Goal: Browse casually

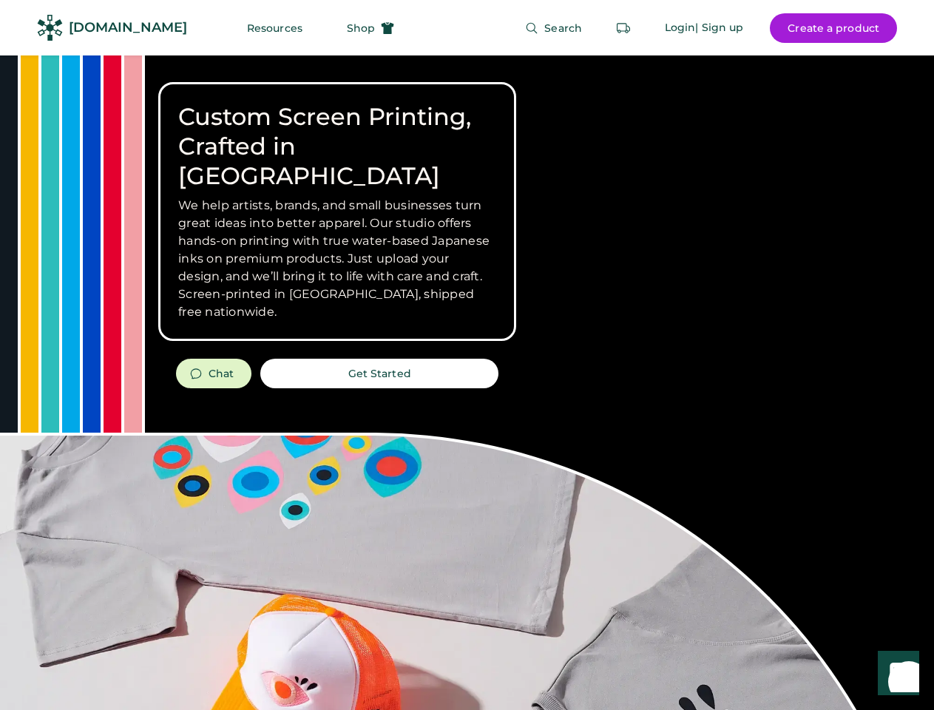
click at [467, 355] on div "Custom Screen Printing, Crafted in [GEOGRAPHIC_DATA] We help artists, brands, a…" at bounding box center [467, 524] width 934 height 939
click at [467, 382] on div "Custom Screen Printing, Crafted in [GEOGRAPHIC_DATA] We help artists, brands, a…" at bounding box center [467, 524] width 934 height 939
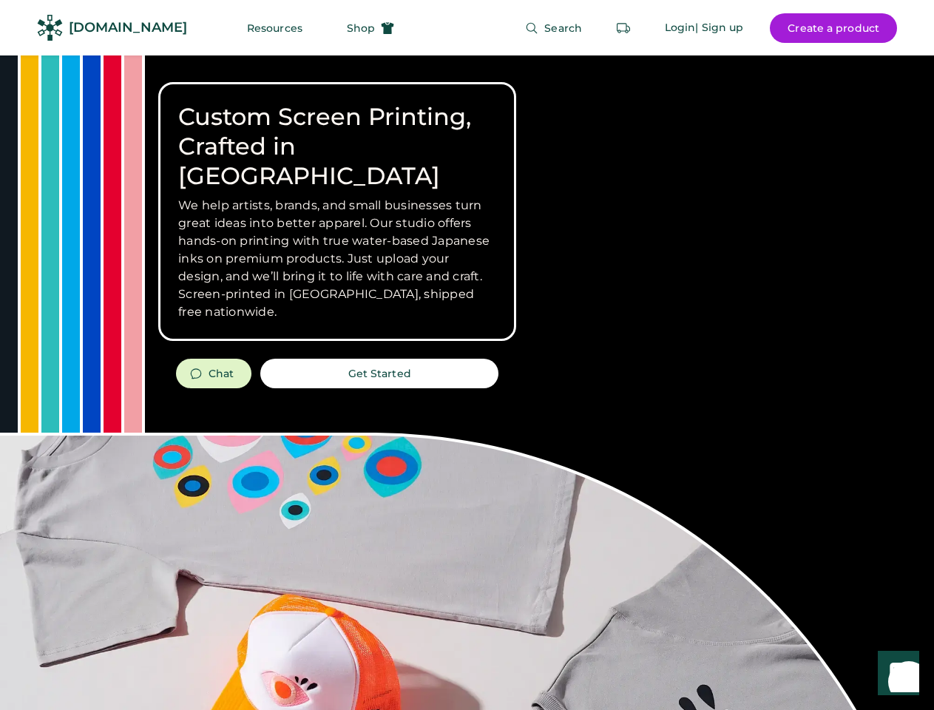
click at [467, 382] on div "Custom Screen Printing, Crafted in [GEOGRAPHIC_DATA] We help artists, brands, a…" at bounding box center [467, 524] width 934 height 939
click at [337, 212] on h3 "We help artists, brands, and small businesses turn great ideas into better appa…" at bounding box center [337, 259] width 318 height 124
click at [337, 197] on h3 "We help artists, brands, and small businesses turn great ideas into better appa…" at bounding box center [337, 259] width 318 height 124
click at [337, 132] on h1 "Custom Screen Printing, Crafted in [GEOGRAPHIC_DATA]" at bounding box center [337, 146] width 318 height 89
